Goal: Check status

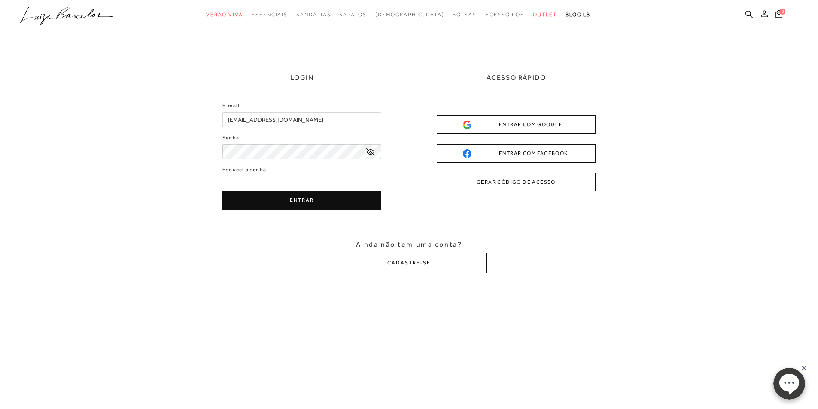
click at [337, 198] on button "ENTRAR" at bounding box center [301, 200] width 159 height 19
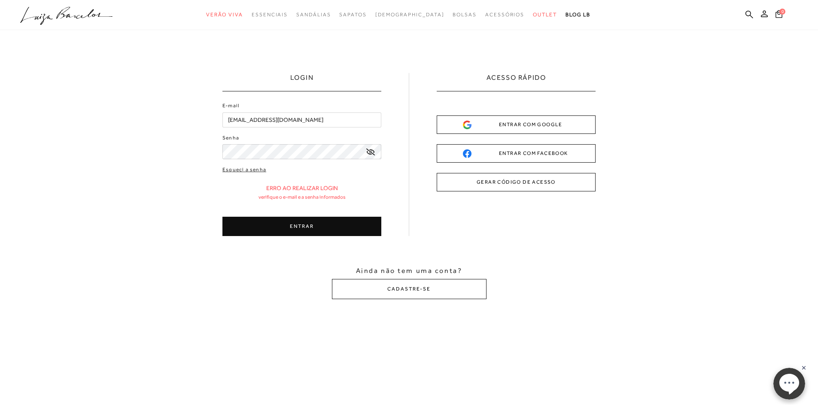
click at [295, 230] on button "ENTRAR" at bounding box center [301, 226] width 159 height 19
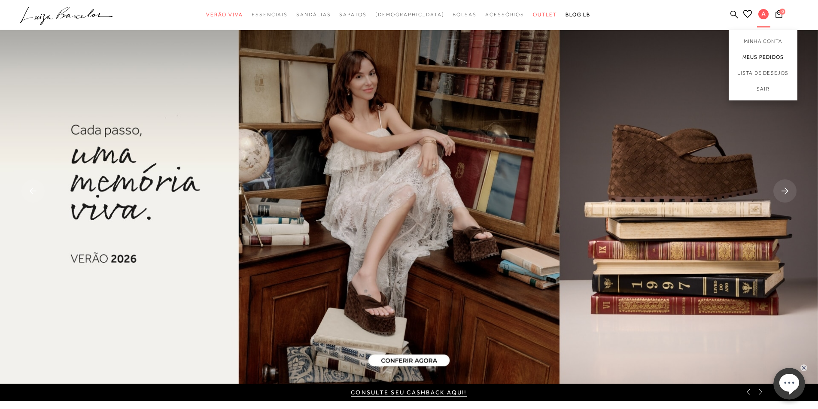
click at [764, 55] on link "Meus Pedidos" at bounding box center [762, 57] width 69 height 16
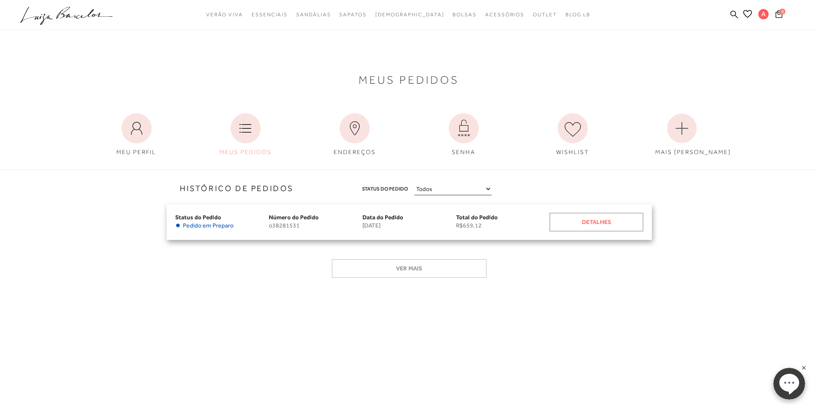
click at [558, 225] on div "Detalhes" at bounding box center [596, 222] width 94 height 18
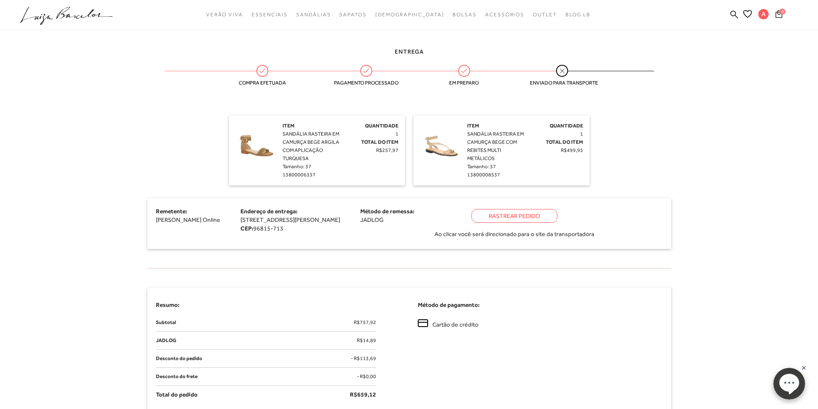
scroll to position [215, 0]
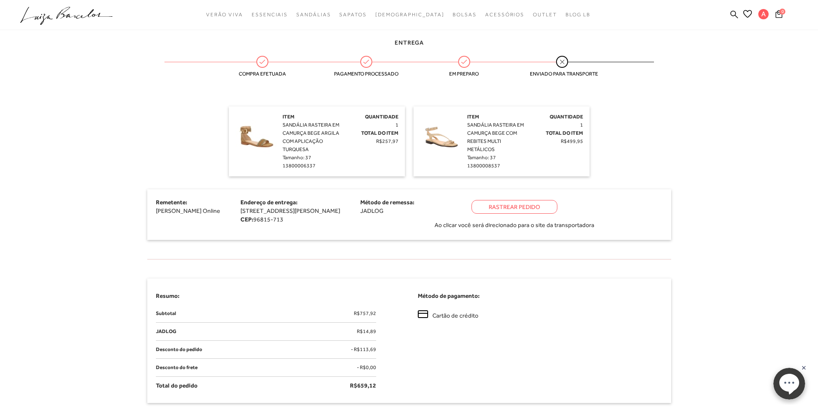
click at [557, 206] on div "Rastrear Pedido" at bounding box center [514, 207] width 86 height 14
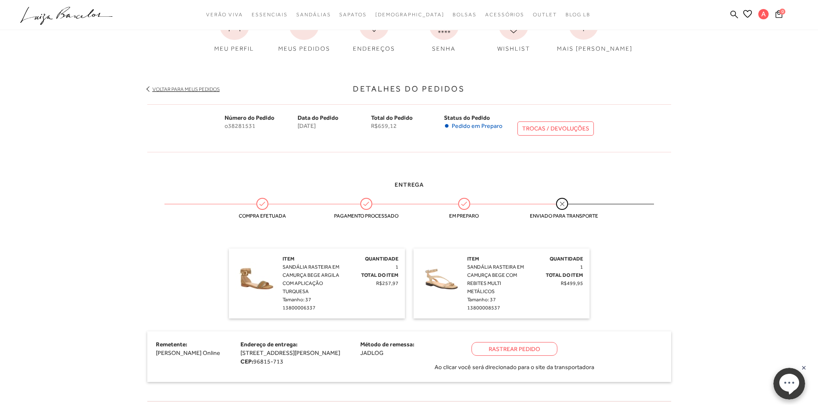
scroll to position [0, 0]
